Goal: Navigation & Orientation: Go to known website

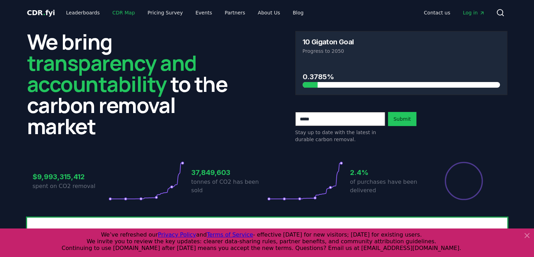
click at [122, 8] on link "CDR Map" at bounding box center [124, 12] width 34 height 13
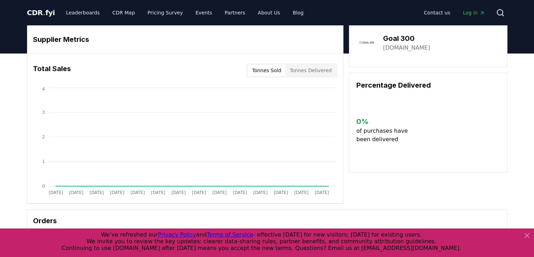
click at [408, 45] on link "goal300.earth" at bounding box center [406, 48] width 47 height 8
